Goal: Information Seeking & Learning: Learn about a topic

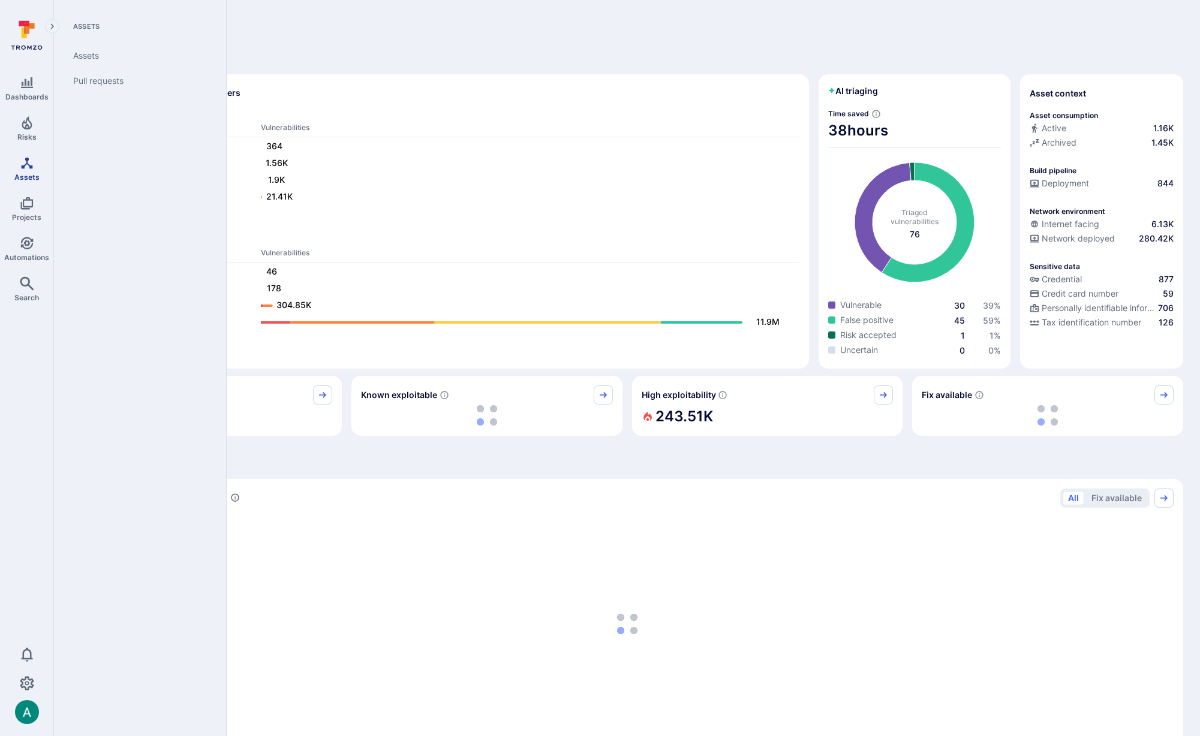
click at [31, 169] on icon "Assets" at bounding box center [27, 163] width 14 height 14
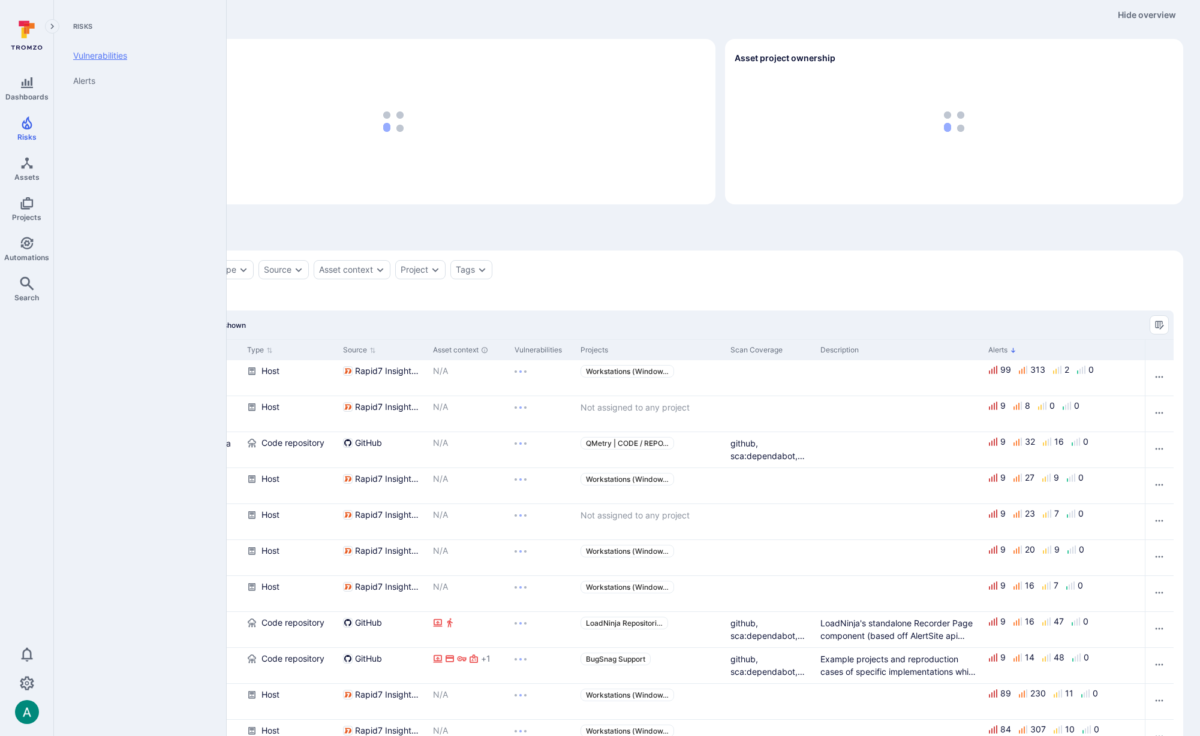
scroll to position [11, 0]
click at [100, 58] on link "Vulnerabilities" at bounding box center [138, 55] width 148 height 25
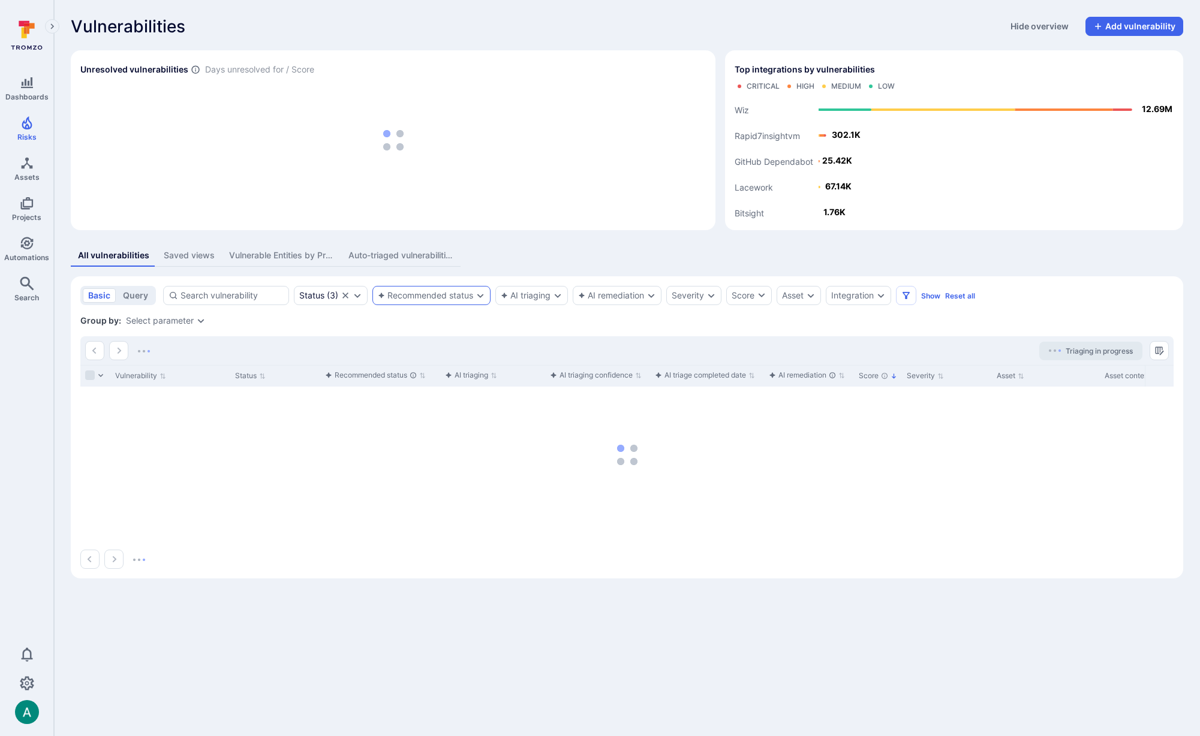
click at [428, 294] on div "Recommended status" at bounding box center [425, 296] width 95 height 10
click at [671, 315] on div "Group by: Select parameter" at bounding box center [626, 321] width 1093 height 12
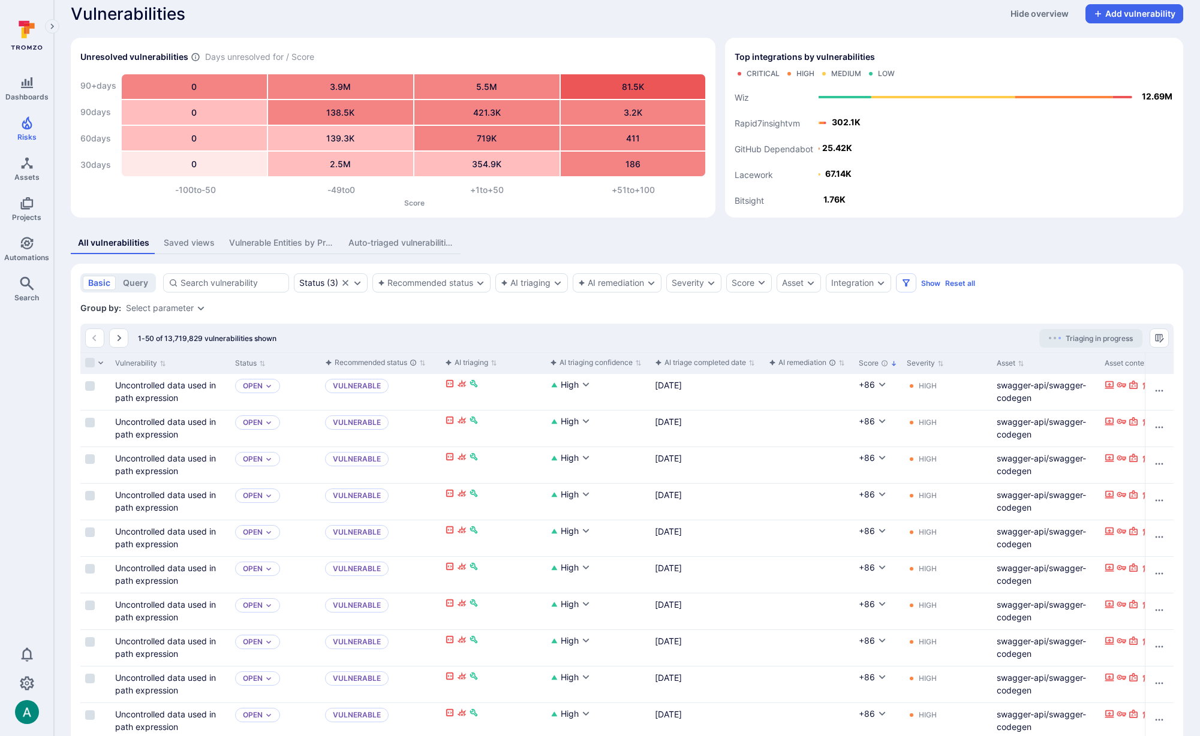
scroll to position [13, 0]
click at [21, 248] on icon "Automations" at bounding box center [27, 243] width 14 height 14
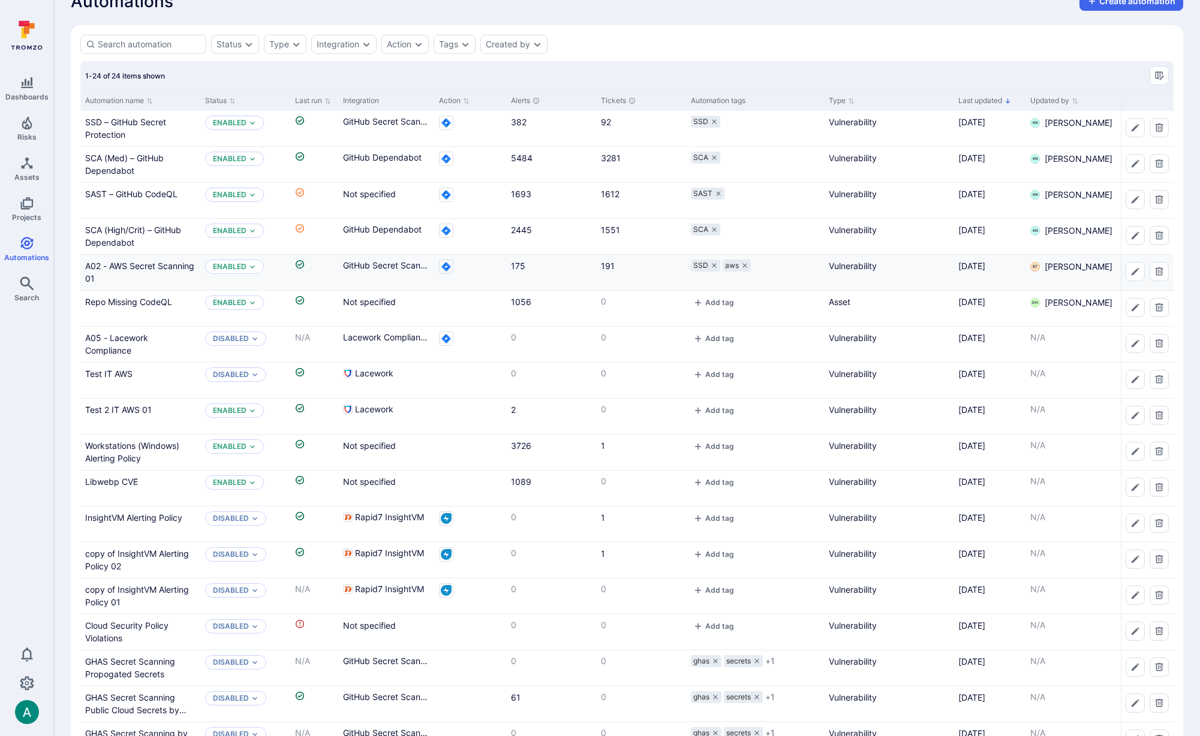
scroll to position [29, 0]
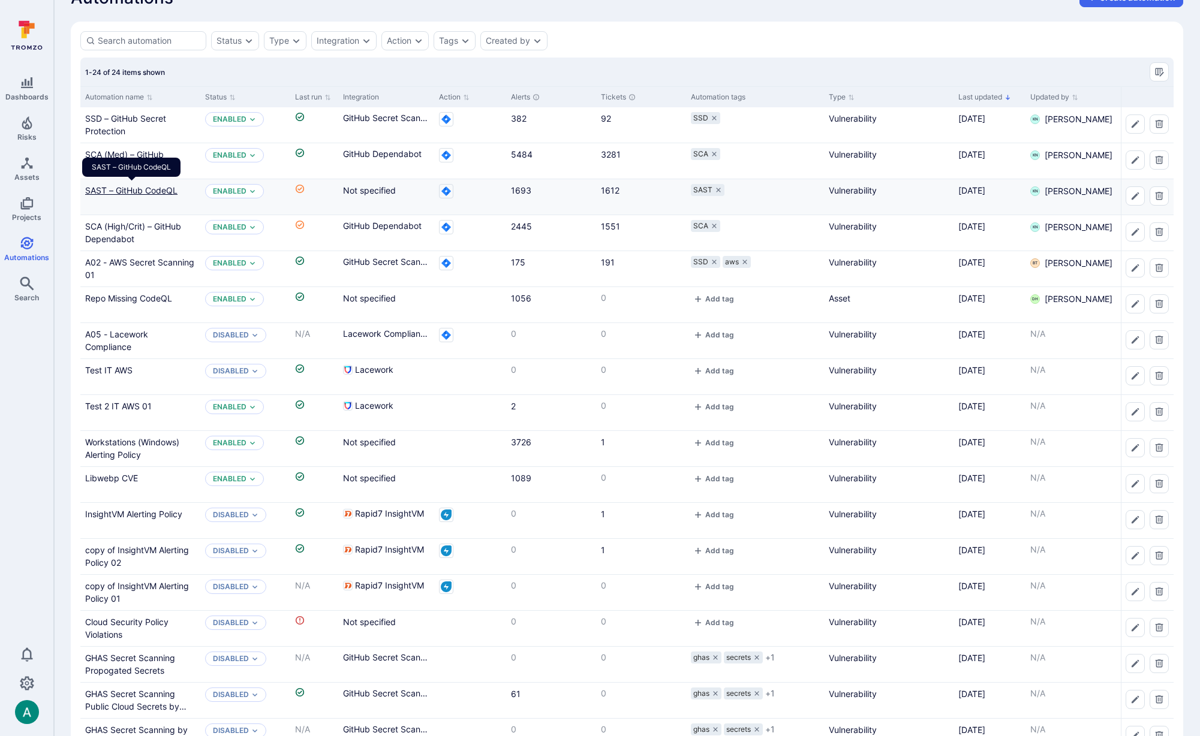
click at [122, 194] on link "SAST – GitHub CodeQL" at bounding box center [131, 190] width 92 height 10
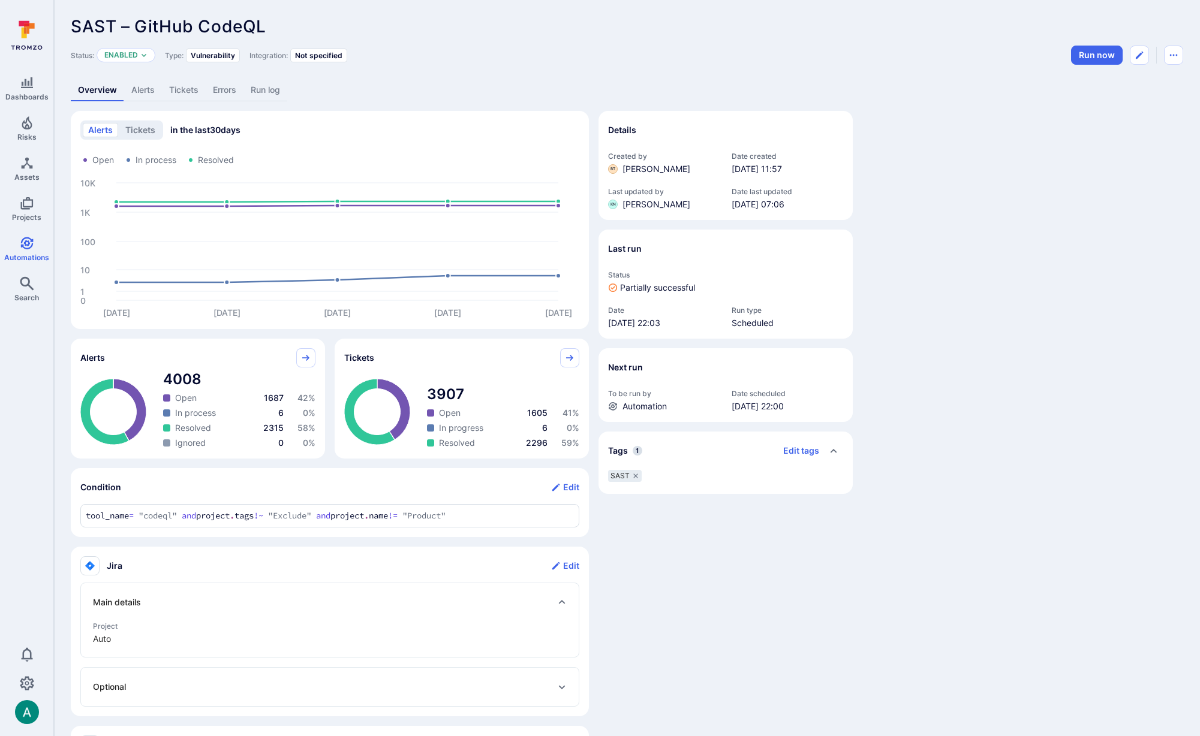
click at [219, 91] on link "Errors" at bounding box center [225, 90] width 38 height 22
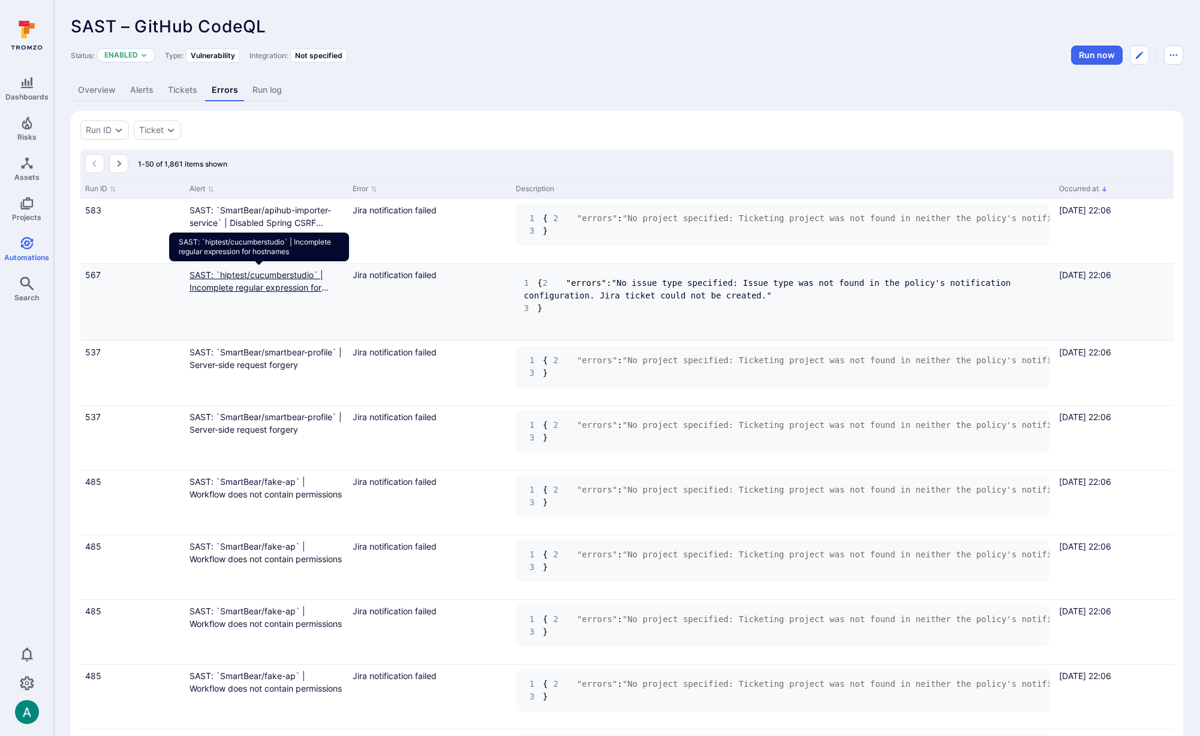
click at [271, 289] on link "SAST: `hiptest/cucumberstudio` | Incomplete regular expression for hostnames" at bounding box center [258, 287] width 139 height 35
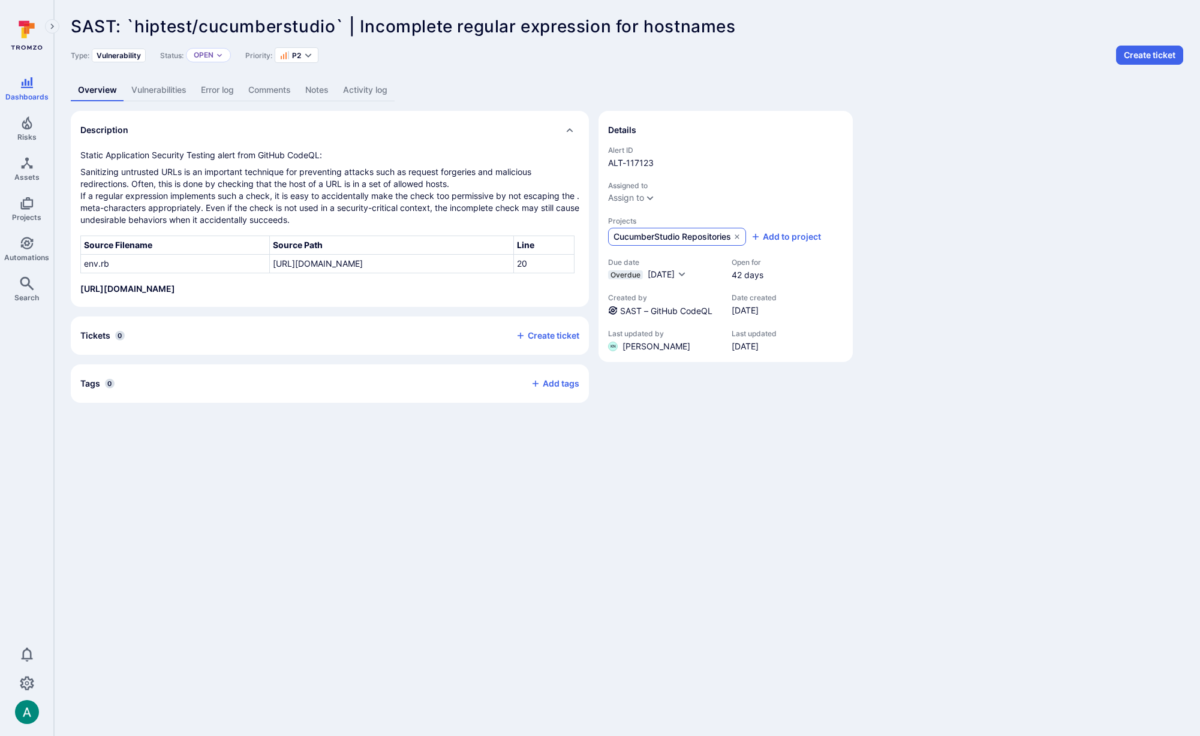
click at [658, 238] on span "CucumberStudio Repositories" at bounding box center [672, 237] width 118 height 12
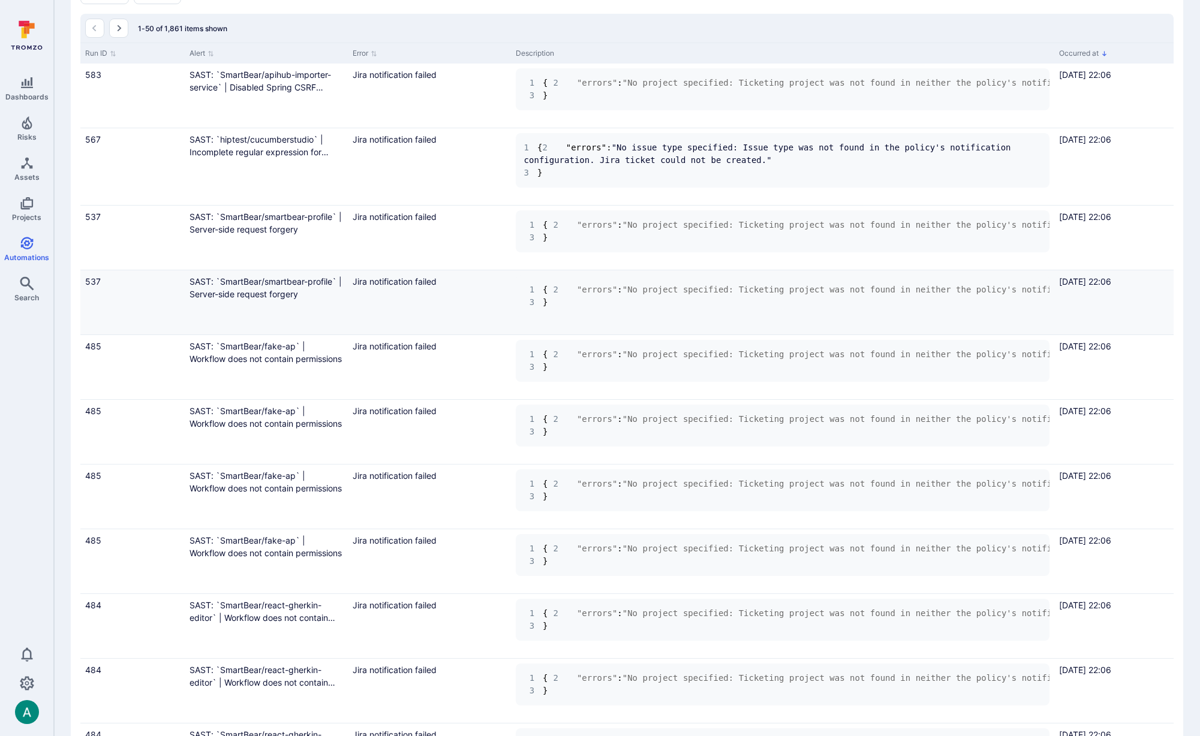
scroll to position [137, 0]
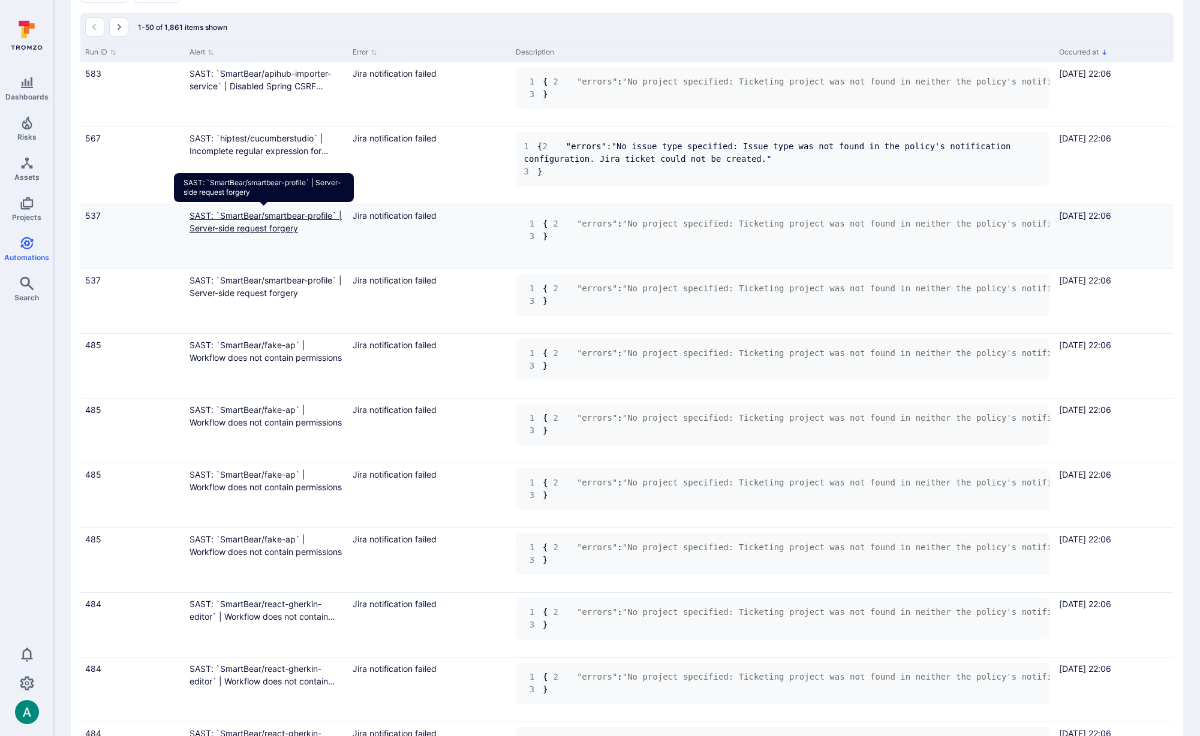
click at [244, 216] on link "SAST: `SmartBear/smartbear-profile` | Server-side request forgery" at bounding box center [265, 221] width 152 height 23
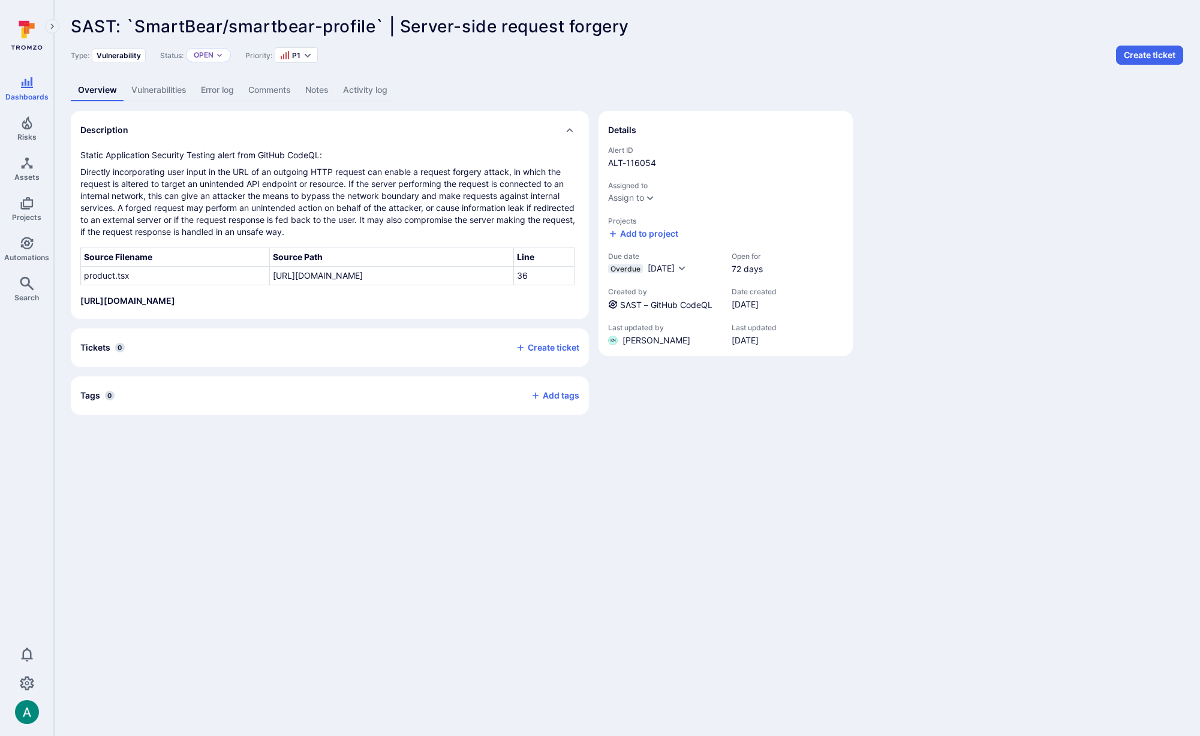
click at [165, 95] on link "Vulnerabilities" at bounding box center [159, 90] width 70 height 22
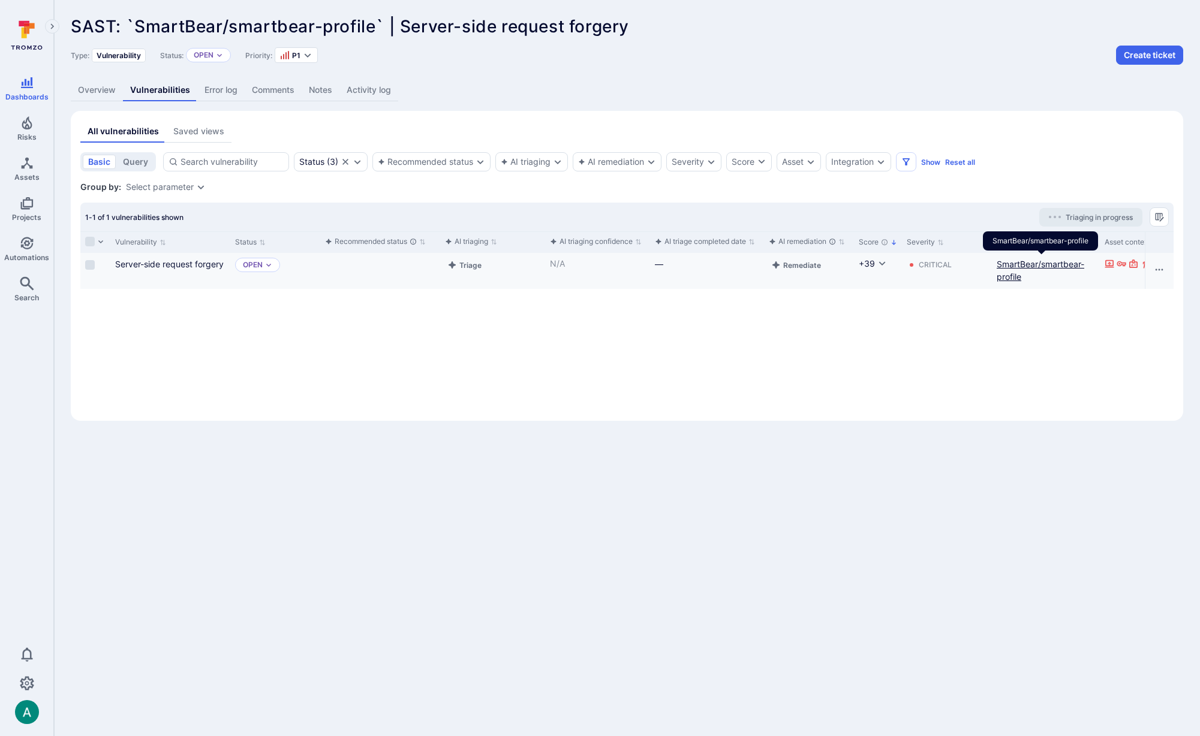
click at [1021, 264] on link "SmartBear/smartbear-profile" at bounding box center [1041, 270] width 88 height 23
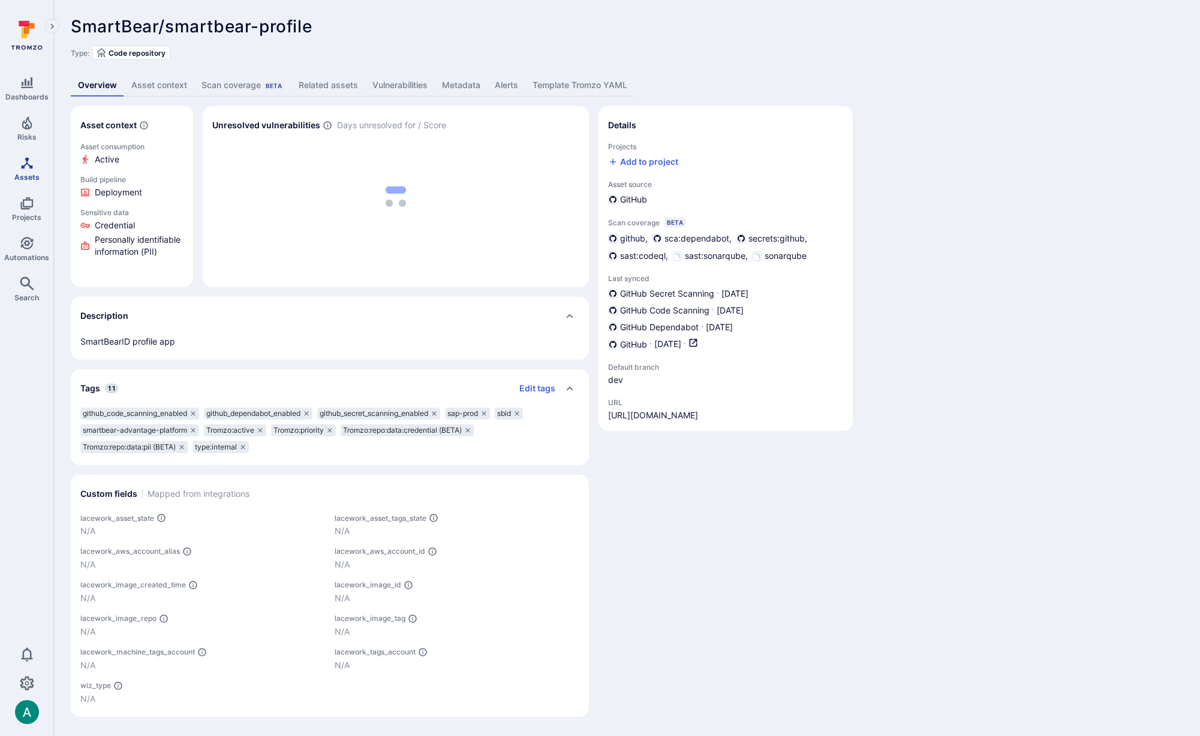
click at [31, 165] on icon "Assets" at bounding box center [27, 163] width 14 height 14
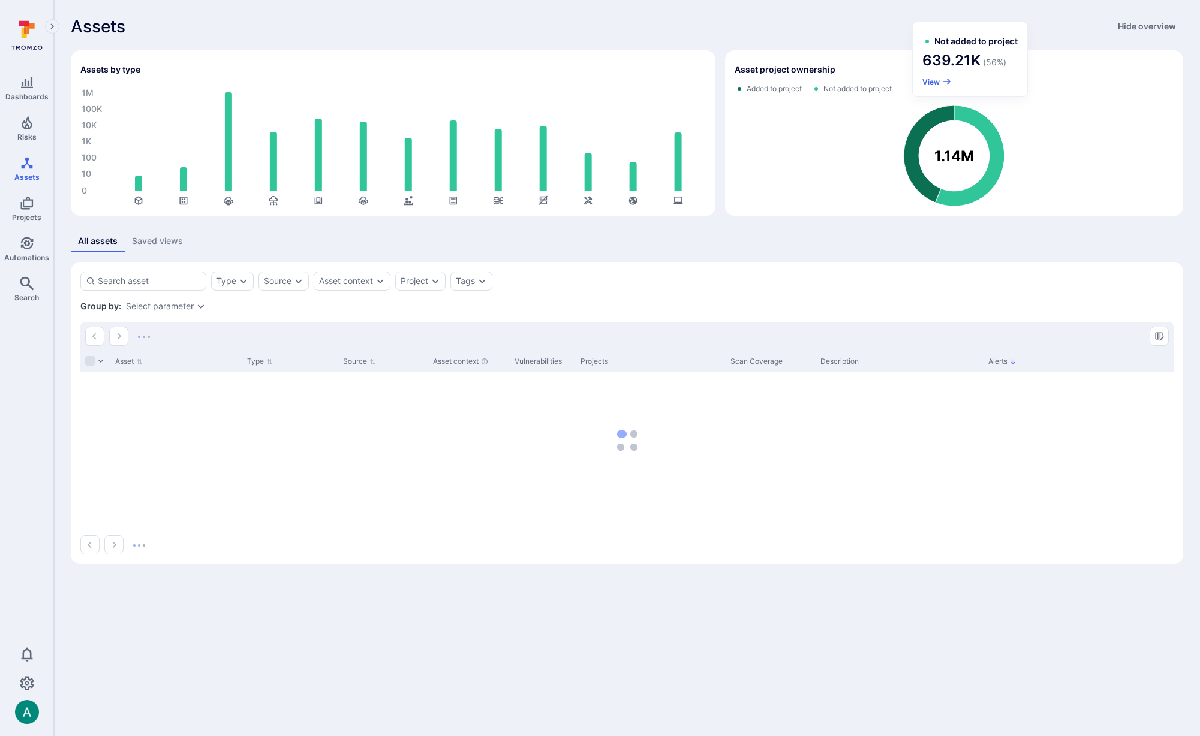
click at [977, 119] on icon "Assets overview" at bounding box center [969, 156] width 69 height 101
click at [942, 81] on icon "button" at bounding box center [947, 82] width 10 height 10
click at [424, 288] on div "Project ( 1 )" at bounding box center [432, 281] width 75 height 19
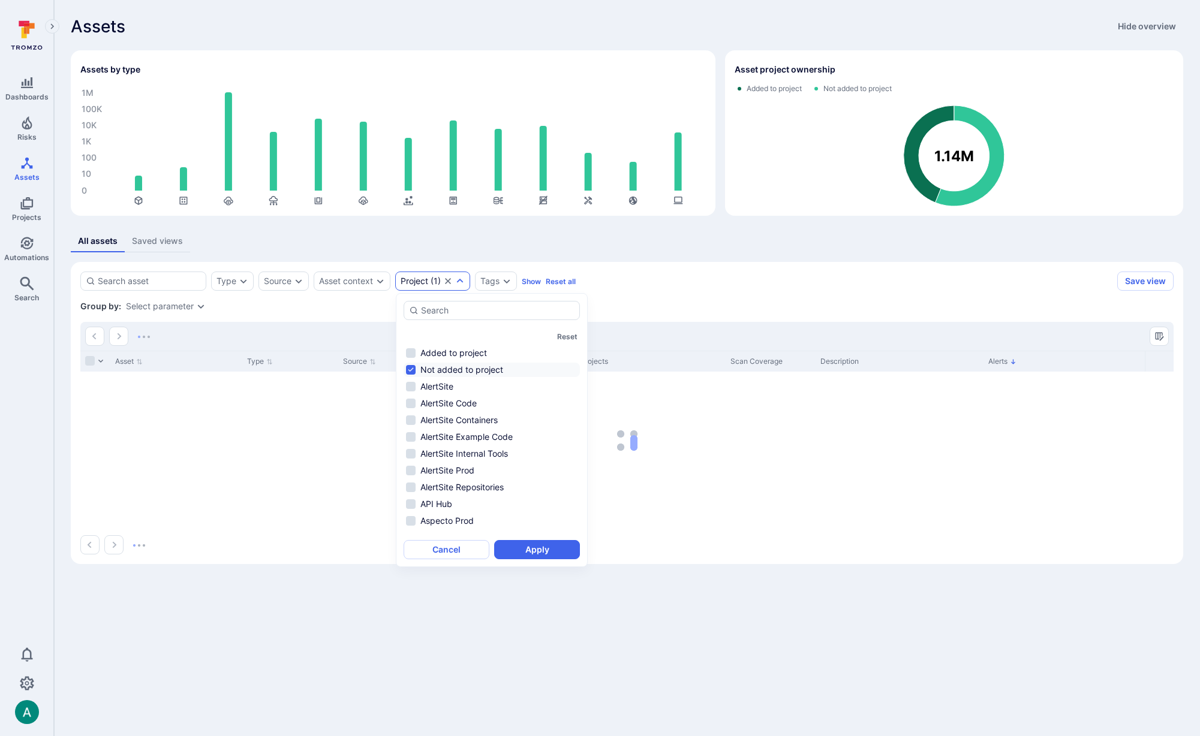
click at [450, 226] on div "Assets Hide overview Assets by type 0 10 100 1K 10K 100K 1M 10M Asset project o…" at bounding box center [627, 290] width 1146 height 581
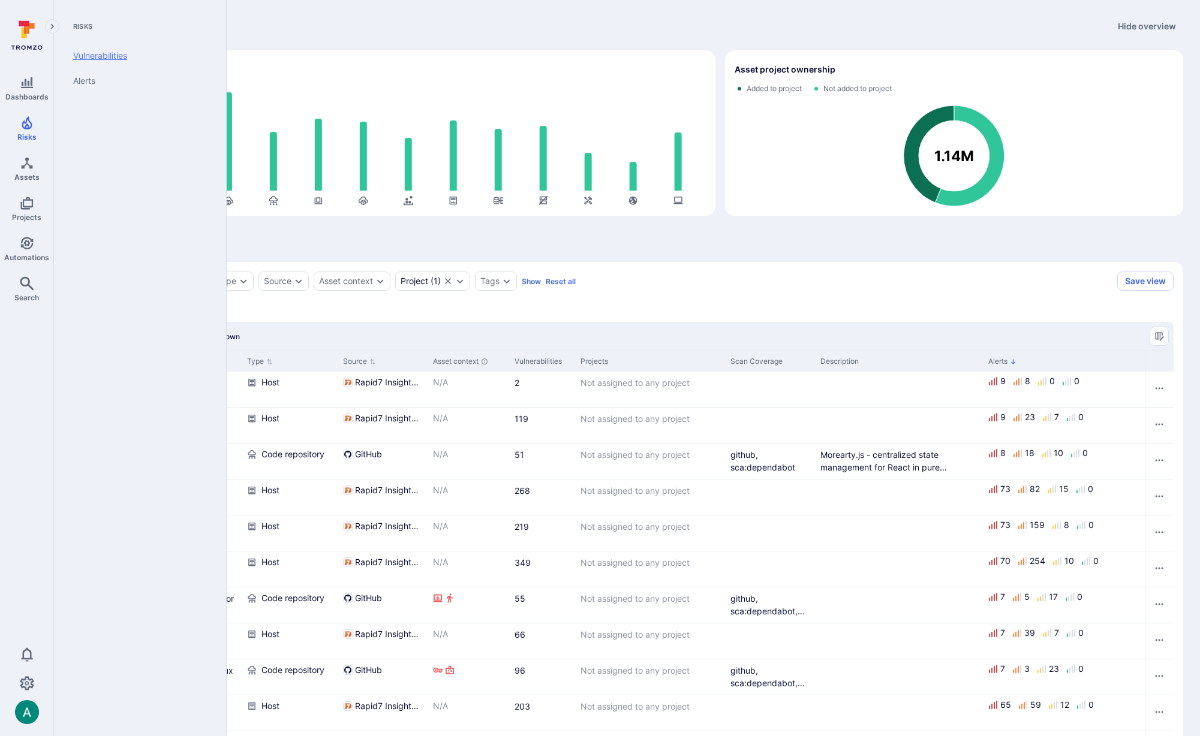
click at [91, 50] on link "Vulnerabilities" at bounding box center [138, 55] width 148 height 25
